Goal: Task Accomplishment & Management: Complete application form

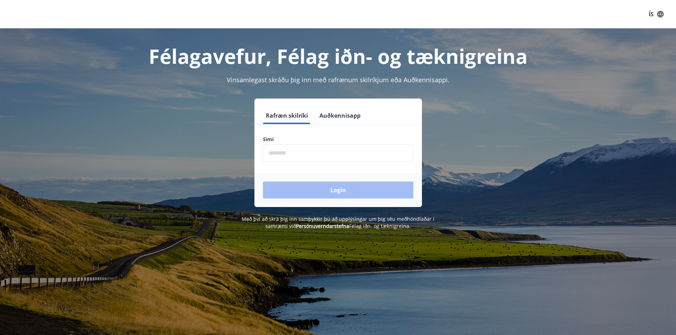
click at [280, 155] on input "phone" at bounding box center [338, 152] width 150 height 17
type input "********"
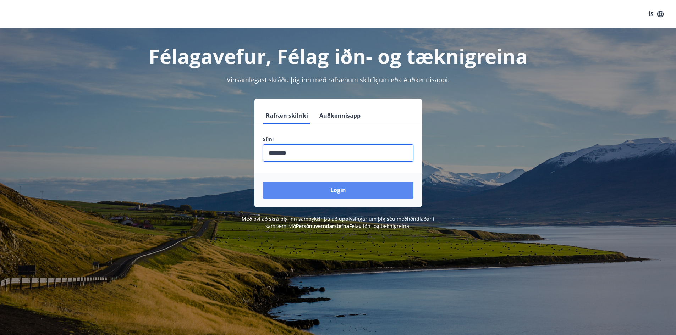
click at [325, 193] on button "Login" at bounding box center [338, 190] width 150 height 17
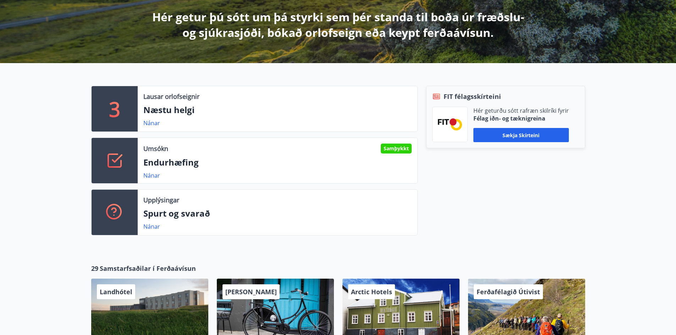
scroll to position [142, 0]
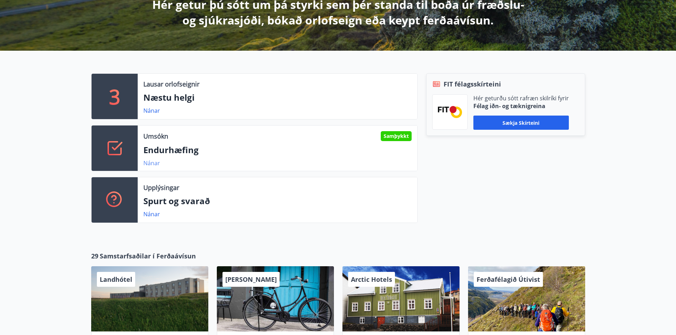
click at [153, 164] on link "Nánar" at bounding box center [151, 163] width 17 height 8
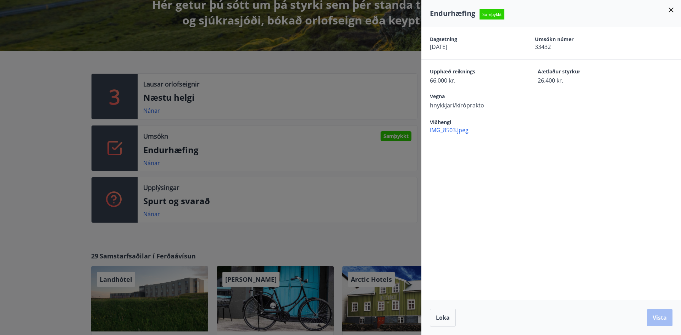
click at [672, 9] on icon at bounding box center [671, 9] width 5 height 5
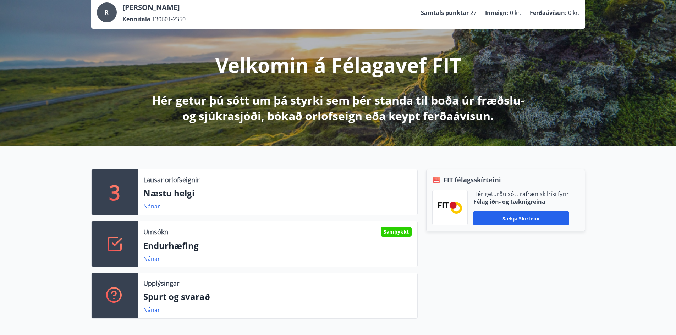
scroll to position [0, 0]
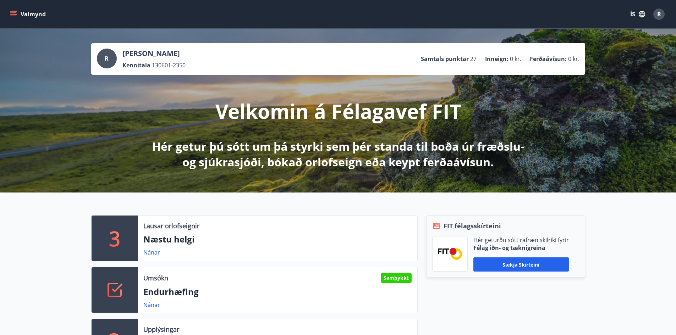
click at [29, 15] on button "Valmynd" at bounding box center [29, 14] width 40 height 13
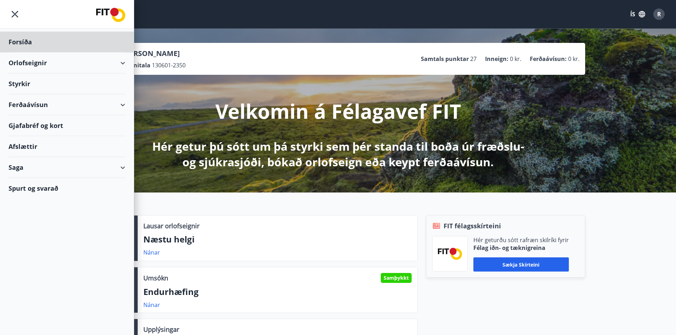
click at [44, 53] on div "Styrkir" at bounding box center [67, 42] width 117 height 21
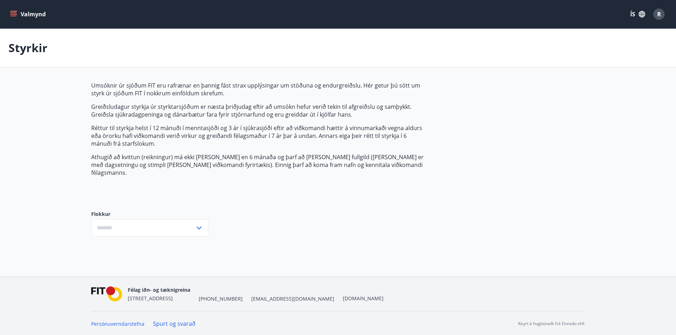
type input "***"
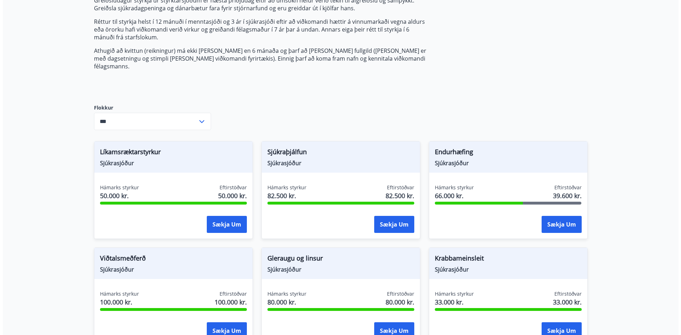
scroll to position [177, 0]
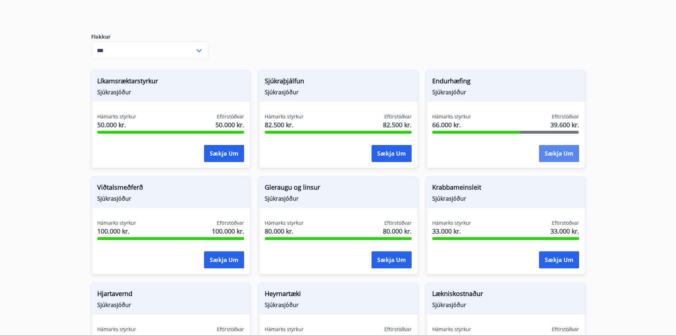
click at [548, 145] on button "Sækja um" at bounding box center [559, 153] width 40 height 17
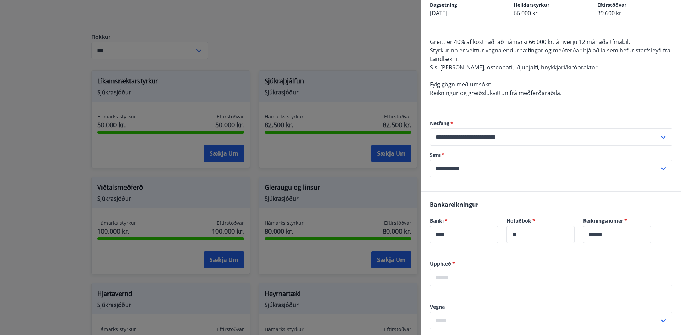
scroll to position [106, 0]
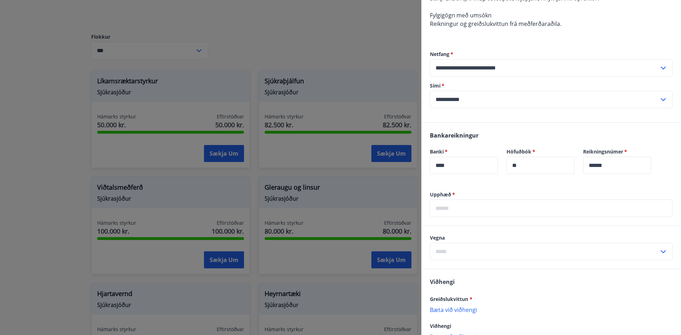
click at [483, 206] on input "text" at bounding box center [551, 208] width 243 height 17
type input "*"
type input "******"
click at [501, 188] on div "Bankareikningur Banki   * **** ​ Höfuðbók   * ** ​ Reikningsnúmer   * ****** ​" at bounding box center [551, 157] width 260 height 68
click at [510, 255] on input "text" at bounding box center [544, 251] width 229 height 17
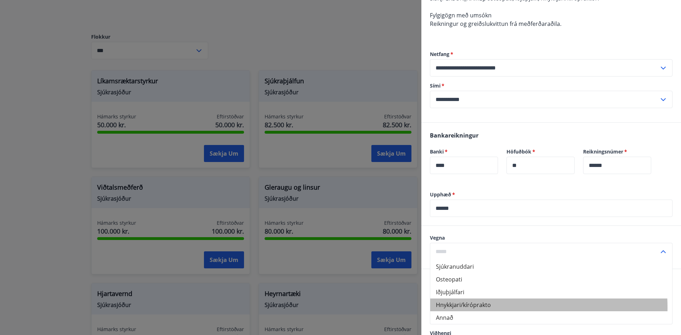
click at [492, 308] on li "Hnykkjari/kíróprakto" at bounding box center [551, 305] width 242 height 13
type input "**********"
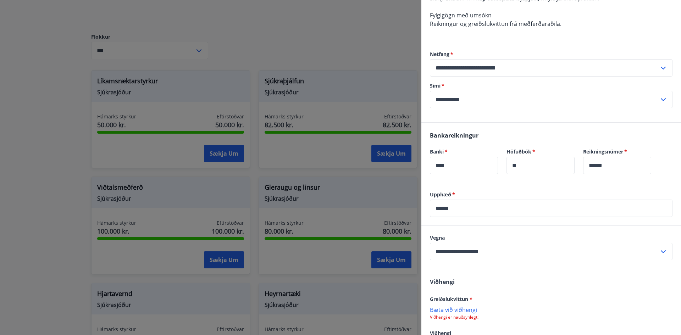
scroll to position [162, 0]
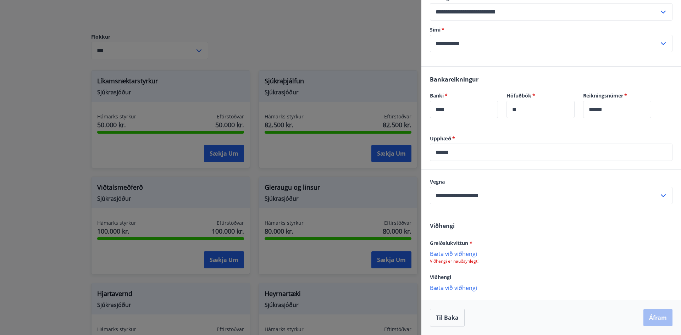
click at [453, 255] on p "Bæta við viðhengi" at bounding box center [551, 253] width 243 height 7
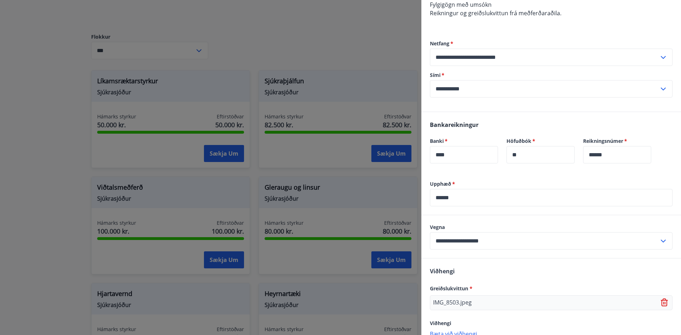
scroll to position [163, 0]
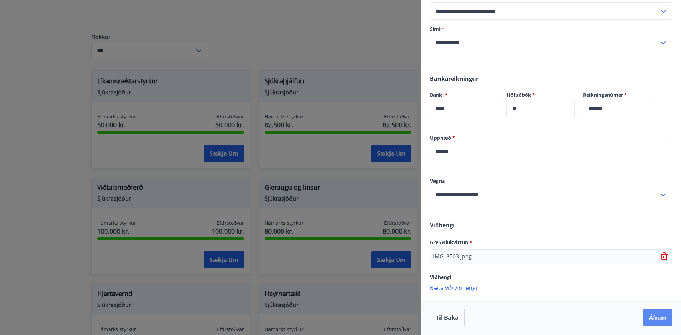
click at [644, 318] on button "Áfram" at bounding box center [658, 317] width 29 height 17
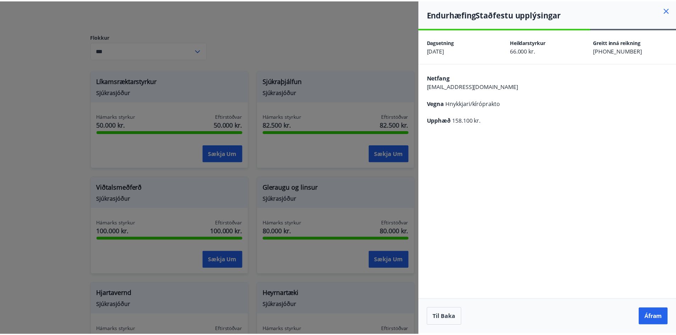
scroll to position [0, 0]
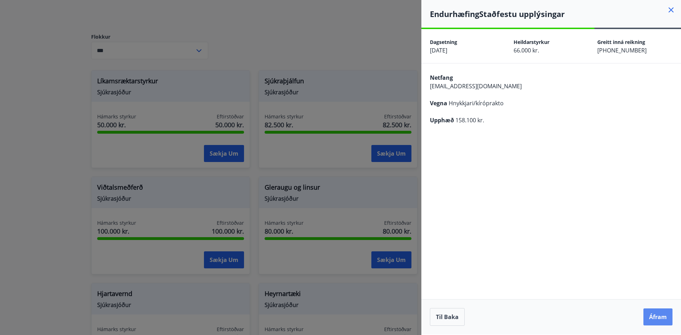
click at [651, 321] on button "Áfram" at bounding box center [658, 317] width 29 height 17
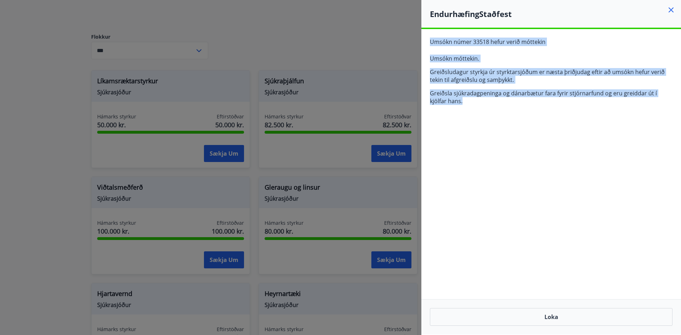
drag, startPoint x: 425, startPoint y: 37, endPoint x: 583, endPoint y: 124, distance: 180.1
click at [583, 124] on div "**********" at bounding box center [551, 181] width 260 height 305
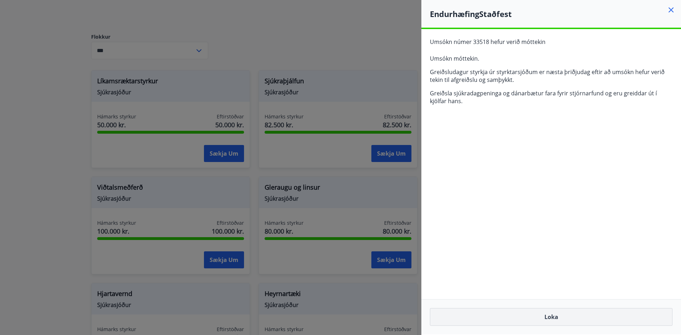
click at [562, 314] on button "Loka" at bounding box center [551, 317] width 243 height 18
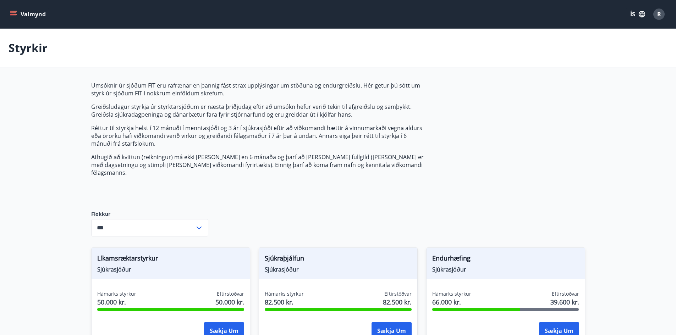
click at [9, 16] on button "Valmynd" at bounding box center [29, 14] width 40 height 13
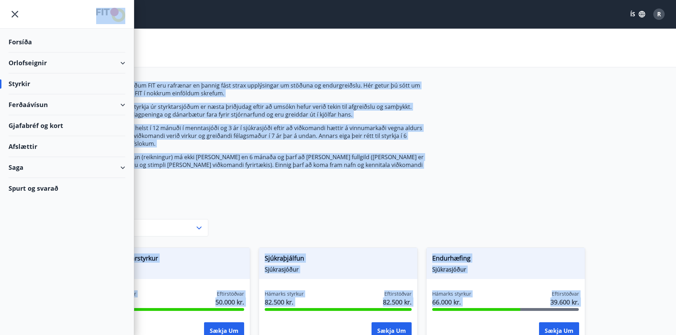
drag, startPoint x: 88, startPoint y: 12, endPoint x: 134, endPoint y: 17, distance: 46.8
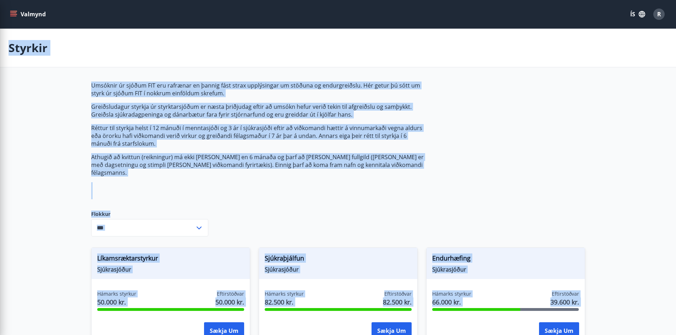
click at [195, 53] on div "Styrkir" at bounding box center [338, 48] width 676 height 39
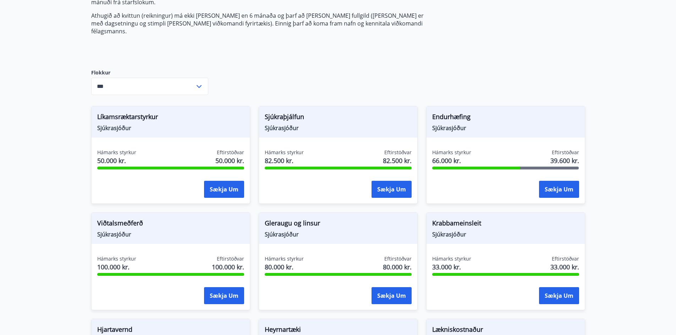
scroll to position [142, 0]
drag, startPoint x: 431, startPoint y: 106, endPoint x: 498, endPoint y: 109, distance: 67.5
click at [498, 107] on div "Endurhæfing Sjúkrasjóður" at bounding box center [505, 121] width 158 height 31
click at [486, 115] on span "Endurhæfing" at bounding box center [505, 118] width 147 height 12
click at [597, 134] on main "Styrkir Umsóknir úr sjóðum FIT eru rafrænar en þannig fást strax upplýsingar um…" at bounding box center [338, 262] width 676 height 751
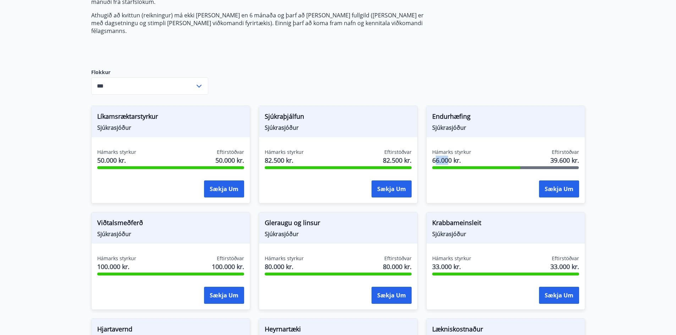
drag, startPoint x: 440, startPoint y: 151, endPoint x: 448, endPoint y: 150, distance: 8.7
click at [448, 156] on span "66.000 kr." at bounding box center [451, 160] width 39 height 9
drag, startPoint x: 431, startPoint y: 155, endPoint x: 470, endPoint y: 151, distance: 38.9
click at [470, 151] on div "Hámarks styrkur 66.000 kr. Eftirstöðvar 39.600 kr. Sækja um" at bounding box center [505, 175] width 158 height 52
click at [459, 59] on div "Umsóknir úr sjóðum FIT eru rafrænar en þannig fást strax upplýsingar um stöðuna…" at bounding box center [338, 289] width 494 height 698
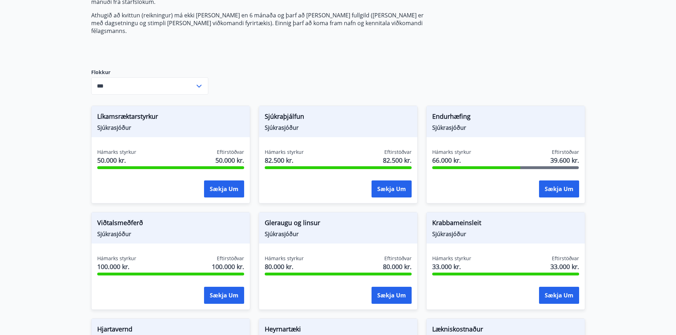
click at [67, 211] on main "Styrkir Umsóknir úr sjóðum FIT eru rafrænar en þannig fást strax upplýsingar um…" at bounding box center [338, 262] width 676 height 751
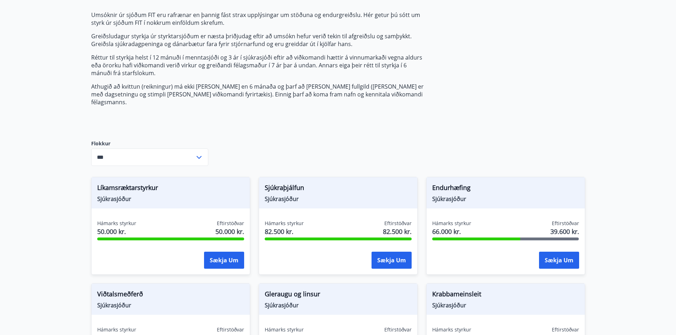
scroll to position [0, 0]
